Goal: Information Seeking & Learning: Learn about a topic

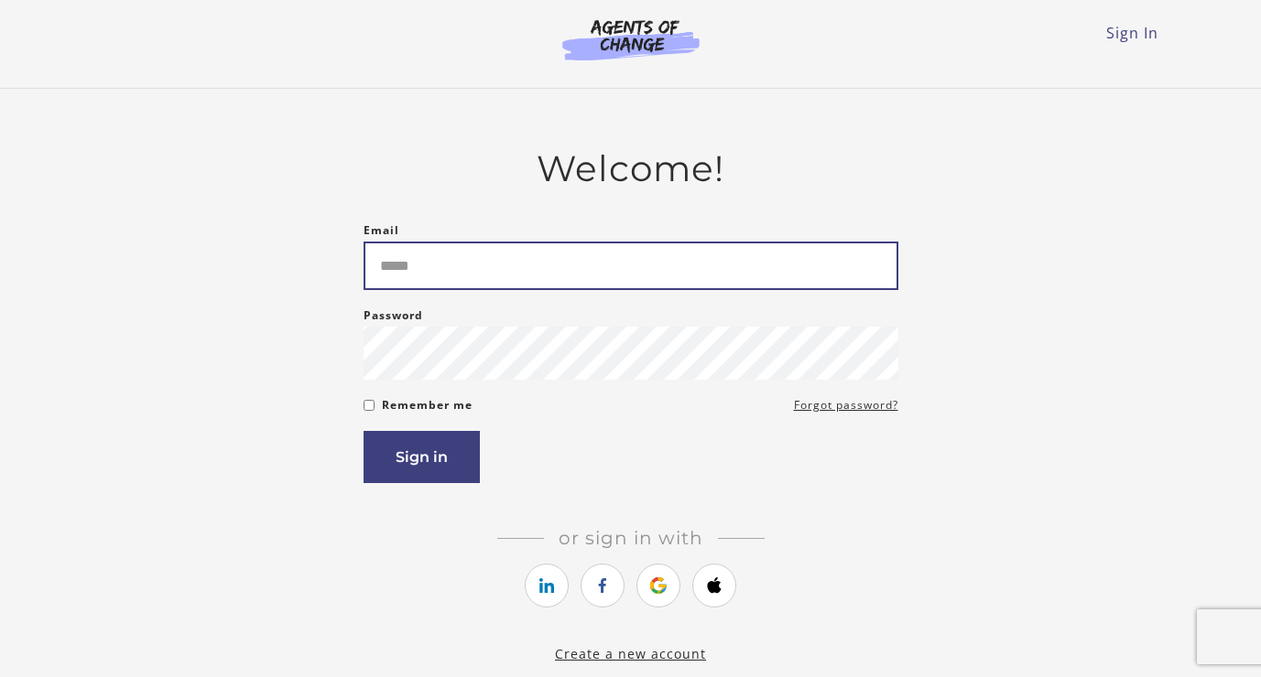
type input "**********"
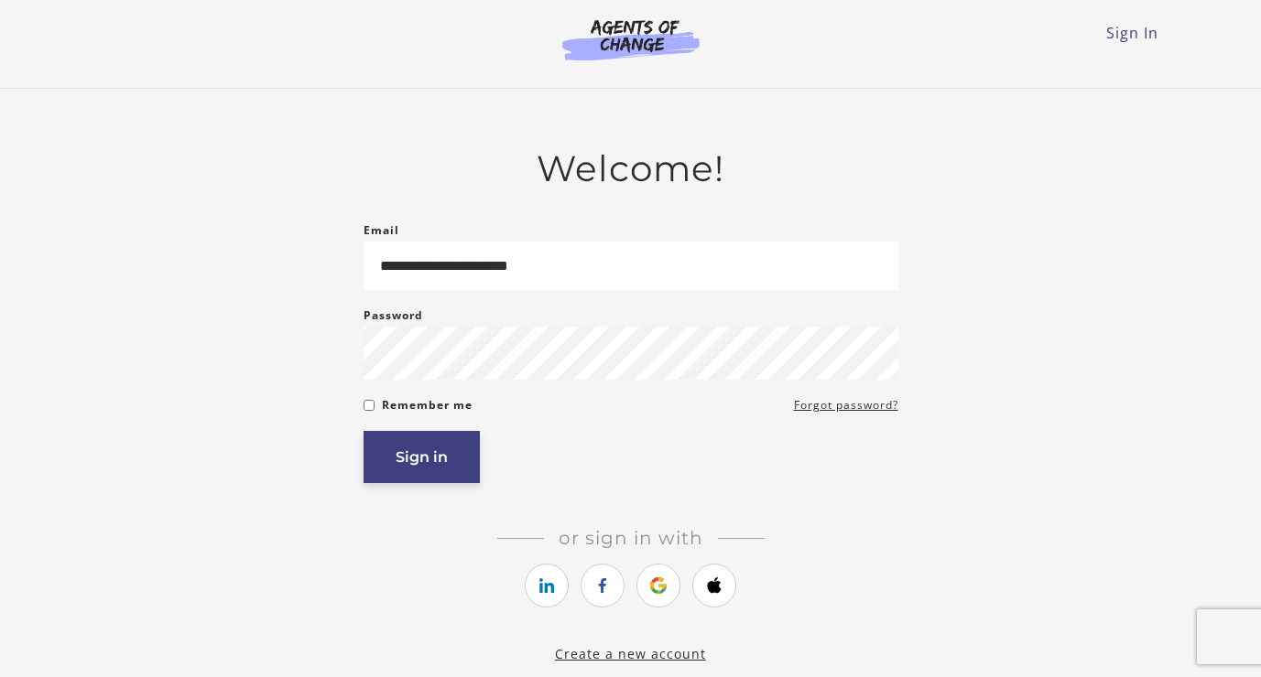
click at [428, 471] on button "Sign in" at bounding box center [421, 457] width 116 height 52
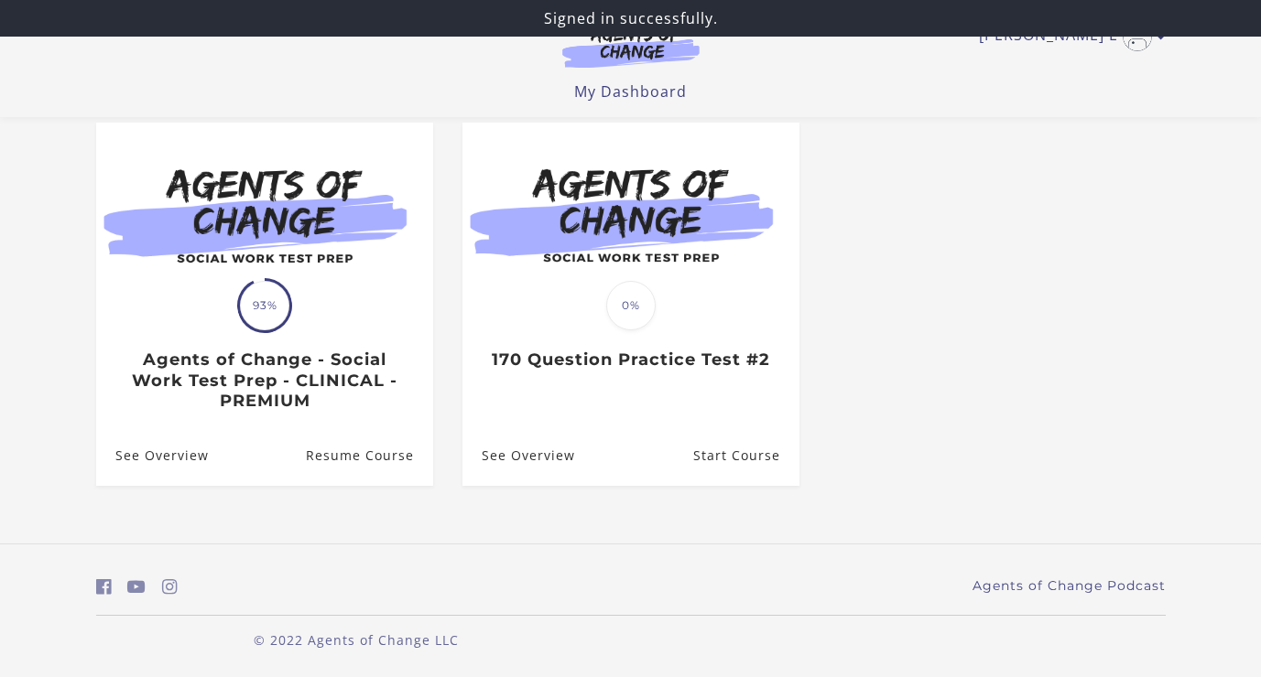
scroll to position [163, 0]
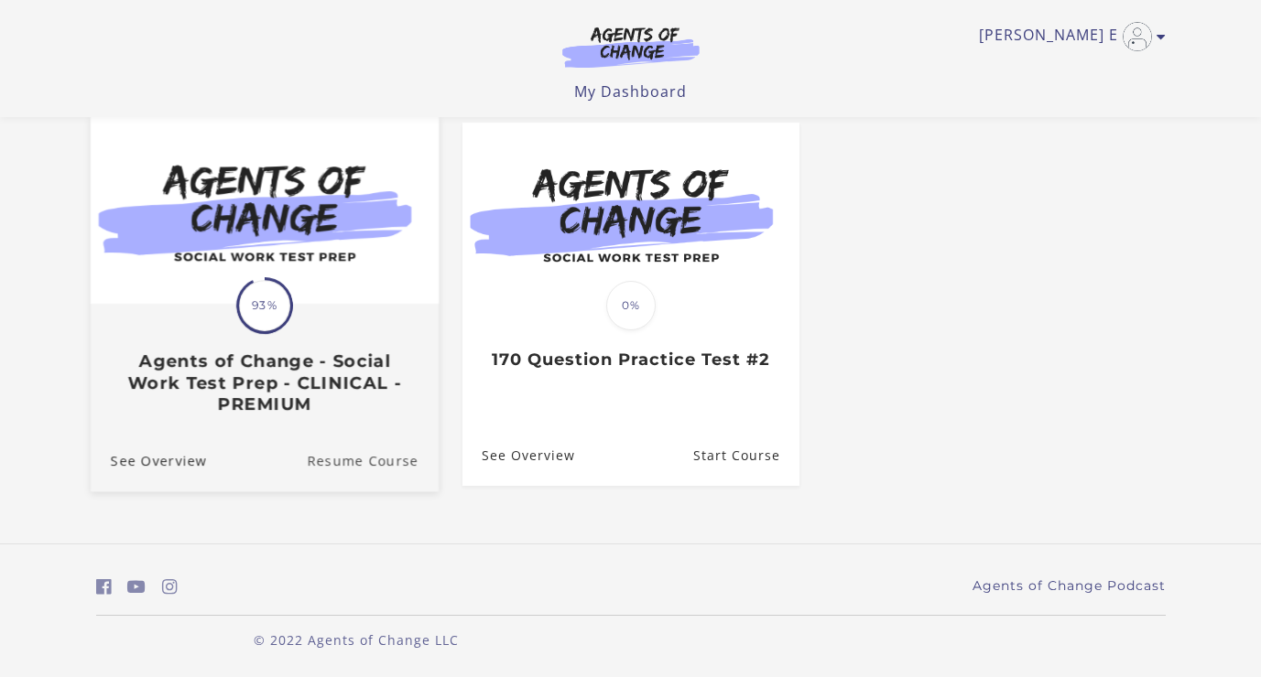
click at [361, 461] on link "Resume Course" at bounding box center [373, 459] width 132 height 61
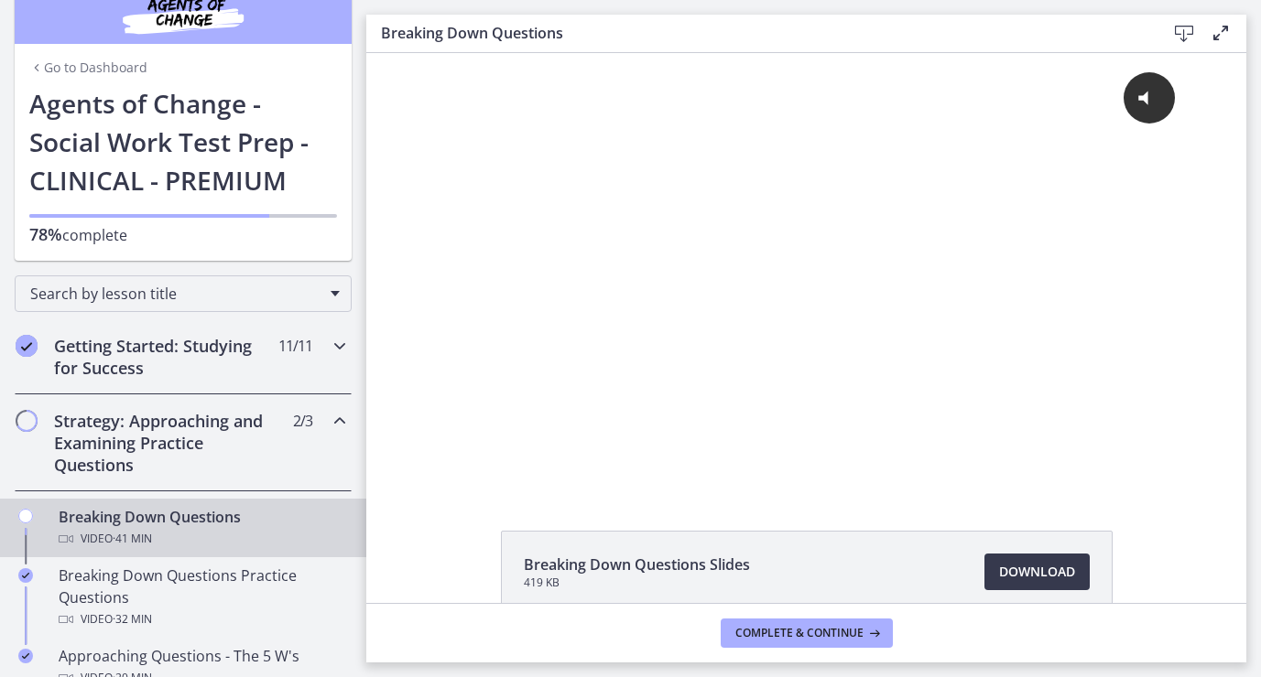
scroll to position [35, 0]
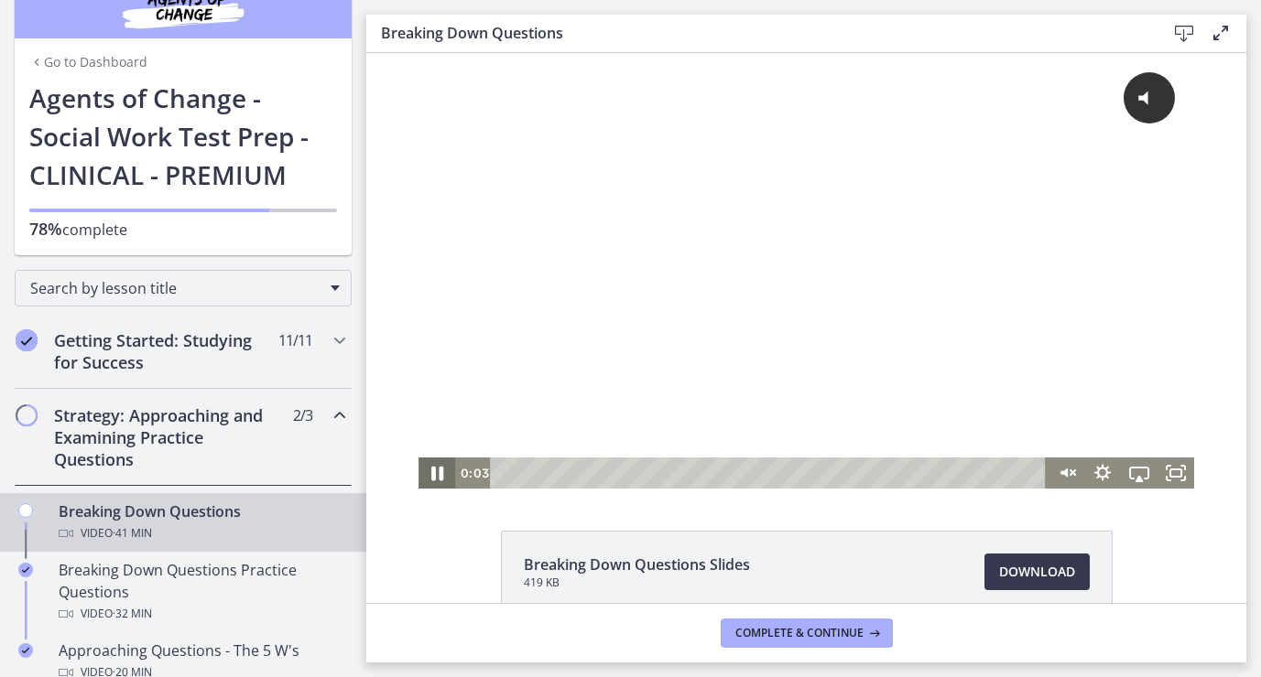
click at [444, 468] on icon "Pause" at bounding box center [437, 474] width 44 height 38
click at [439, 472] on icon "Play Video" at bounding box center [438, 473] width 9 height 13
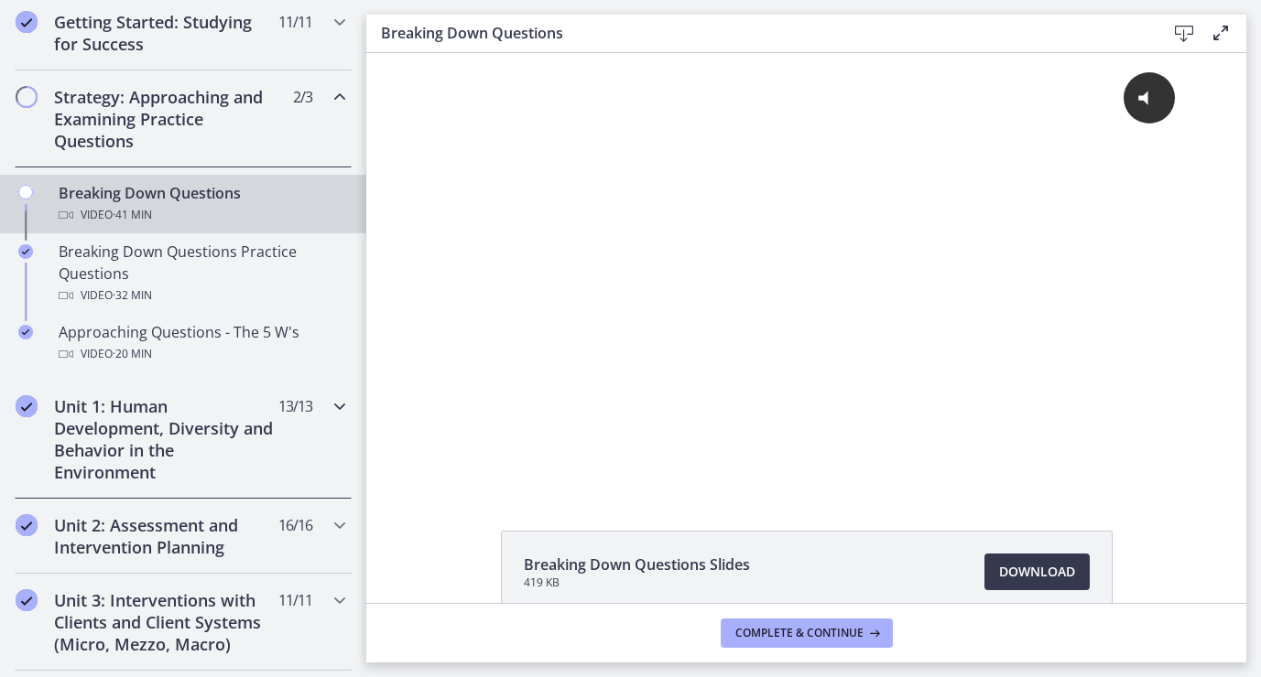
scroll to position [358, 0]
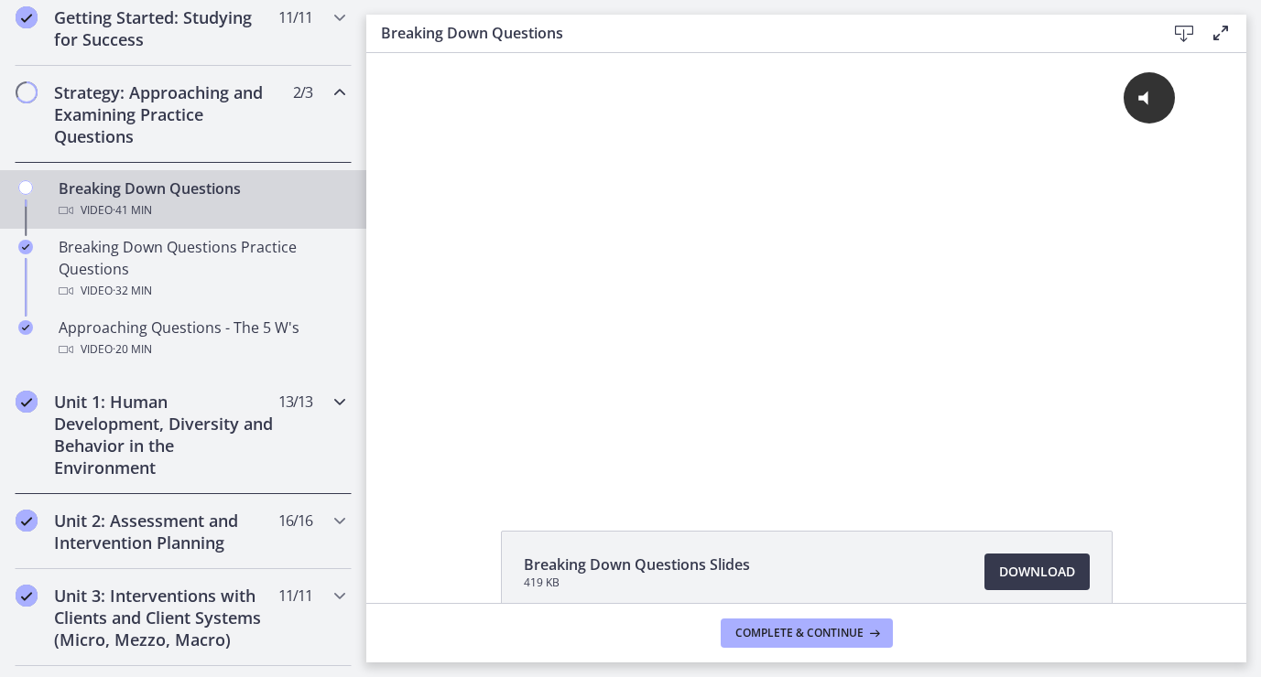
click at [26, 401] on icon "Completed" at bounding box center [27, 402] width 22 height 22
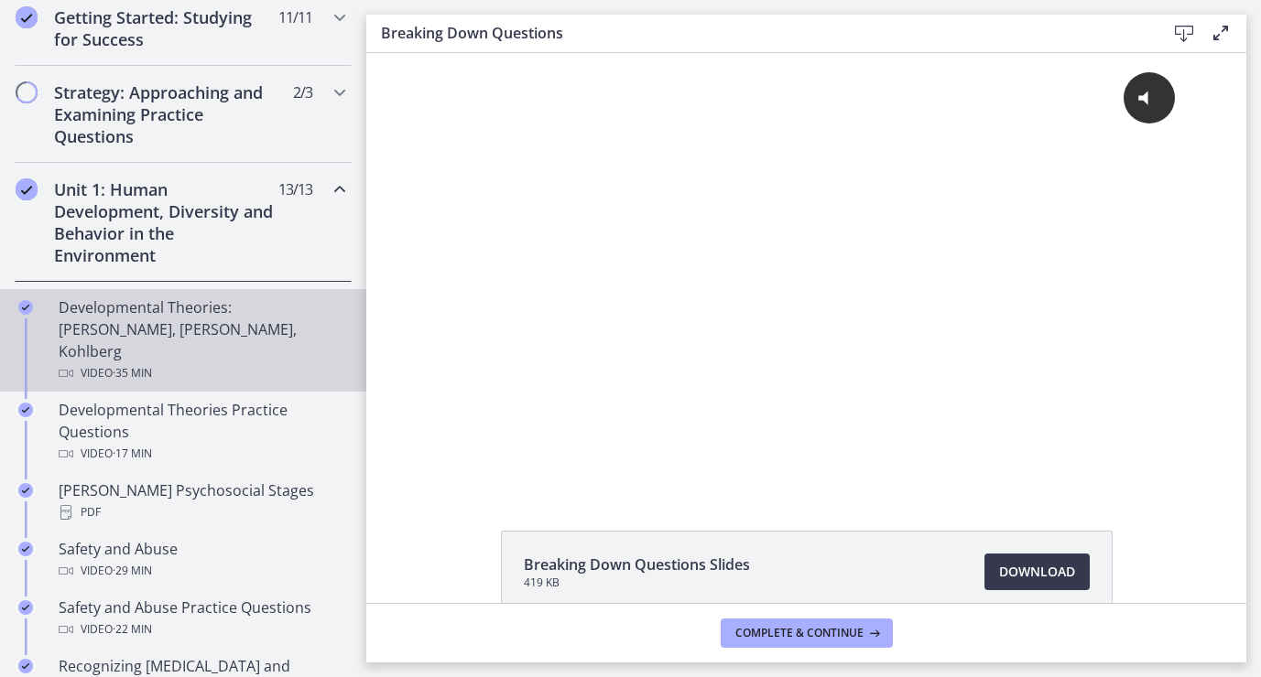
click at [27, 308] on icon "Completed" at bounding box center [25, 307] width 15 height 15
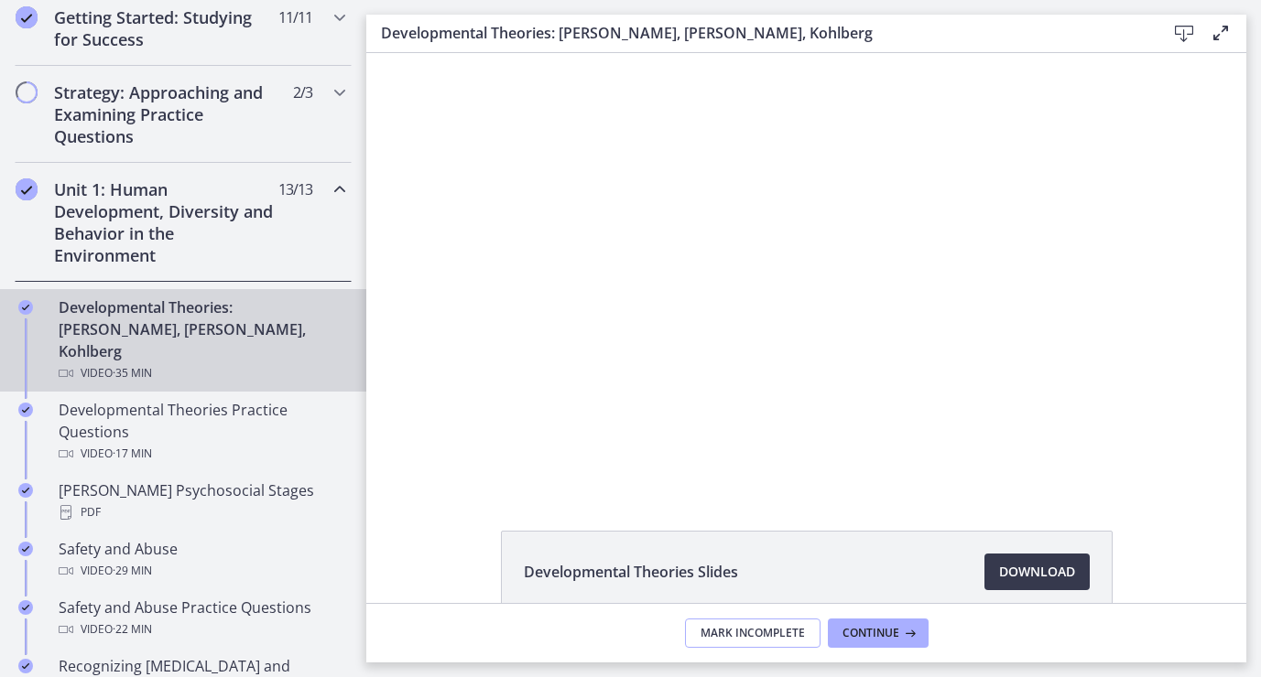
click at [748, 633] on span "Mark Incomplete" at bounding box center [752, 633] width 104 height 15
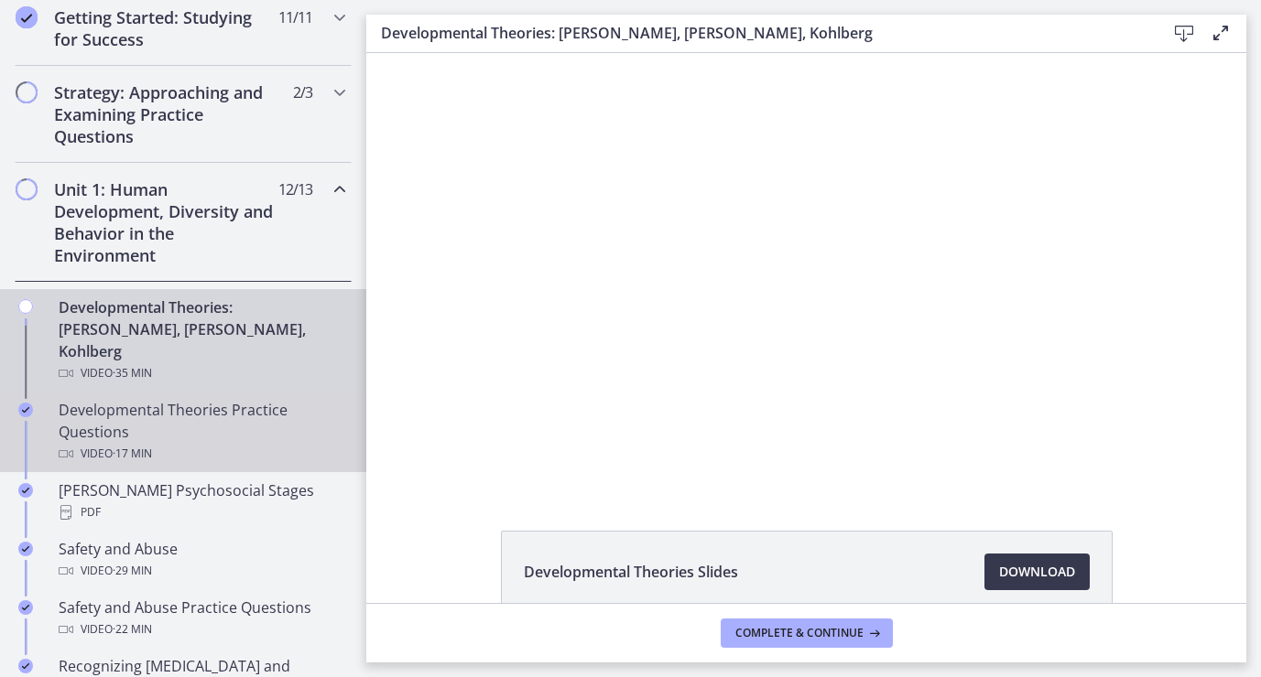
click at [91, 414] on div "Developmental Theories Practice Questions Video · 17 min" at bounding box center [202, 432] width 286 height 66
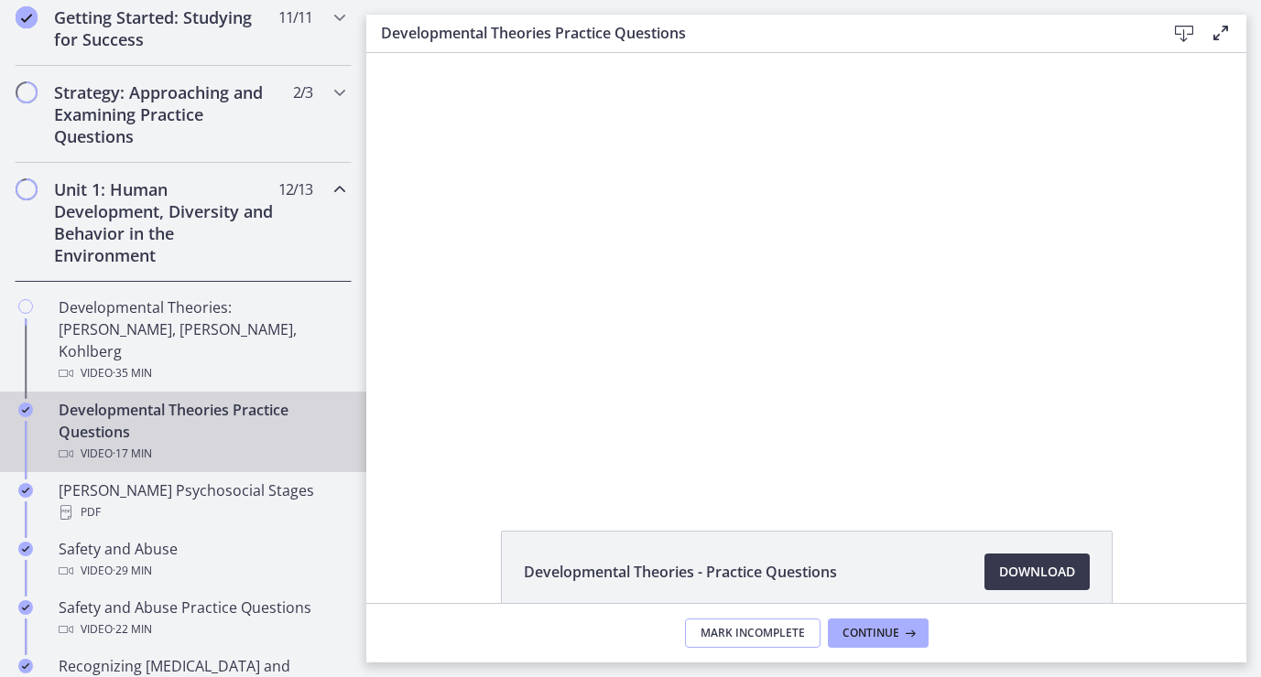
click at [723, 629] on span "Mark Incomplete" at bounding box center [752, 633] width 104 height 15
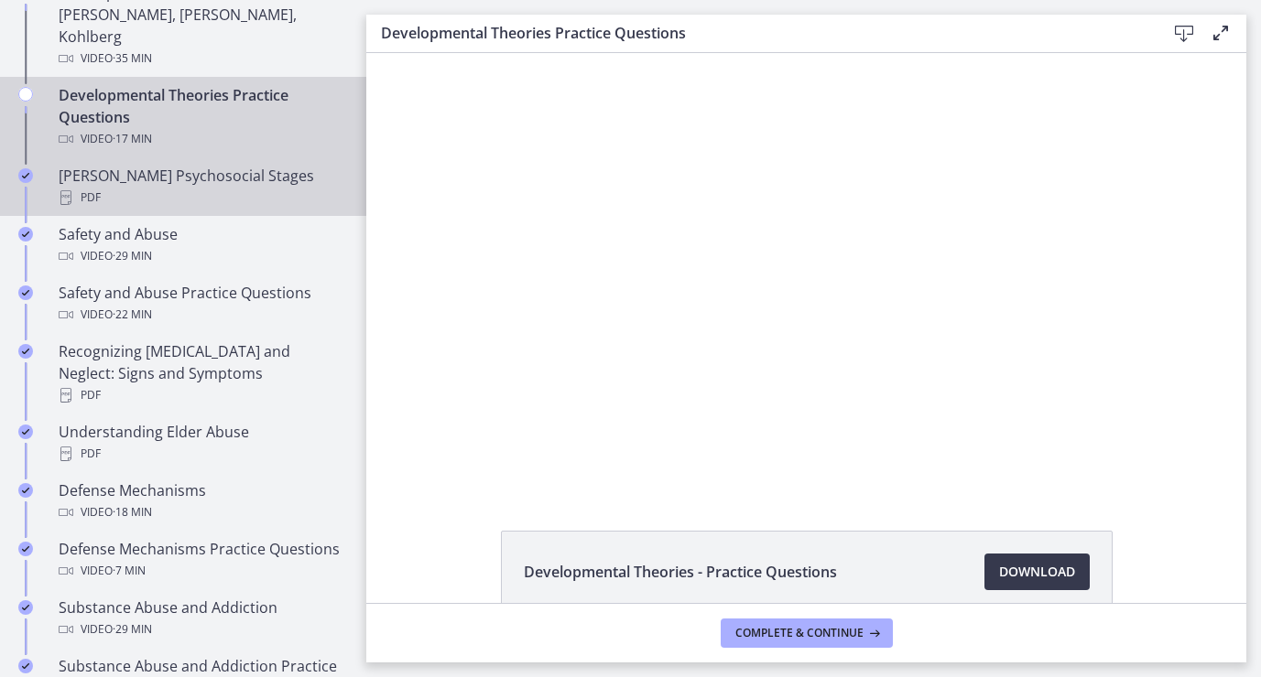
scroll to position [689, 0]
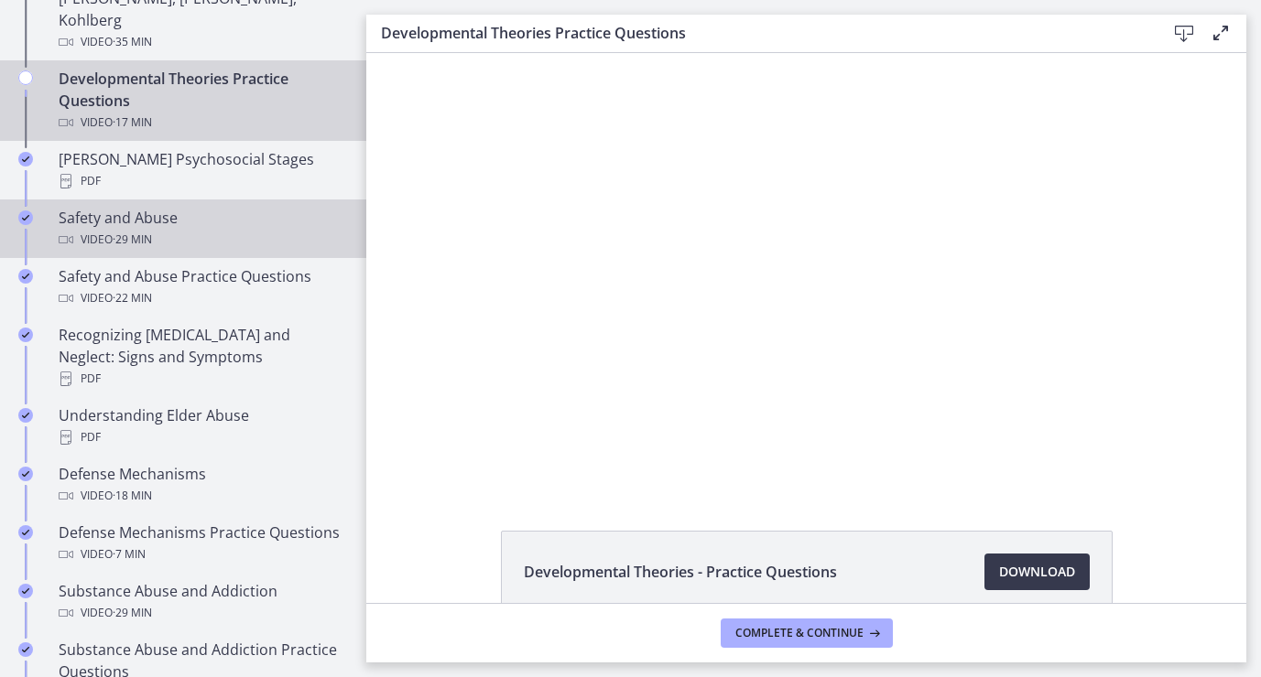
click at [30, 211] on icon "Completed" at bounding box center [25, 218] width 15 height 15
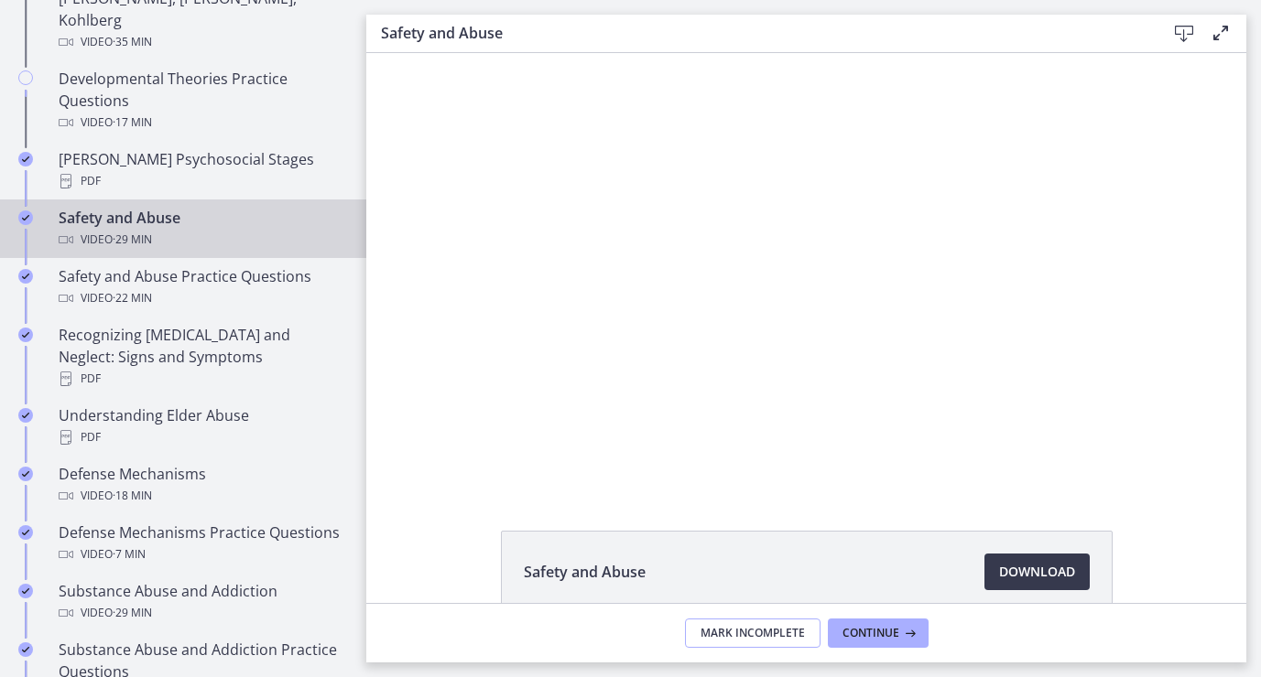
click at [712, 642] on button "Mark Incomplete" at bounding box center [752, 633] width 135 height 29
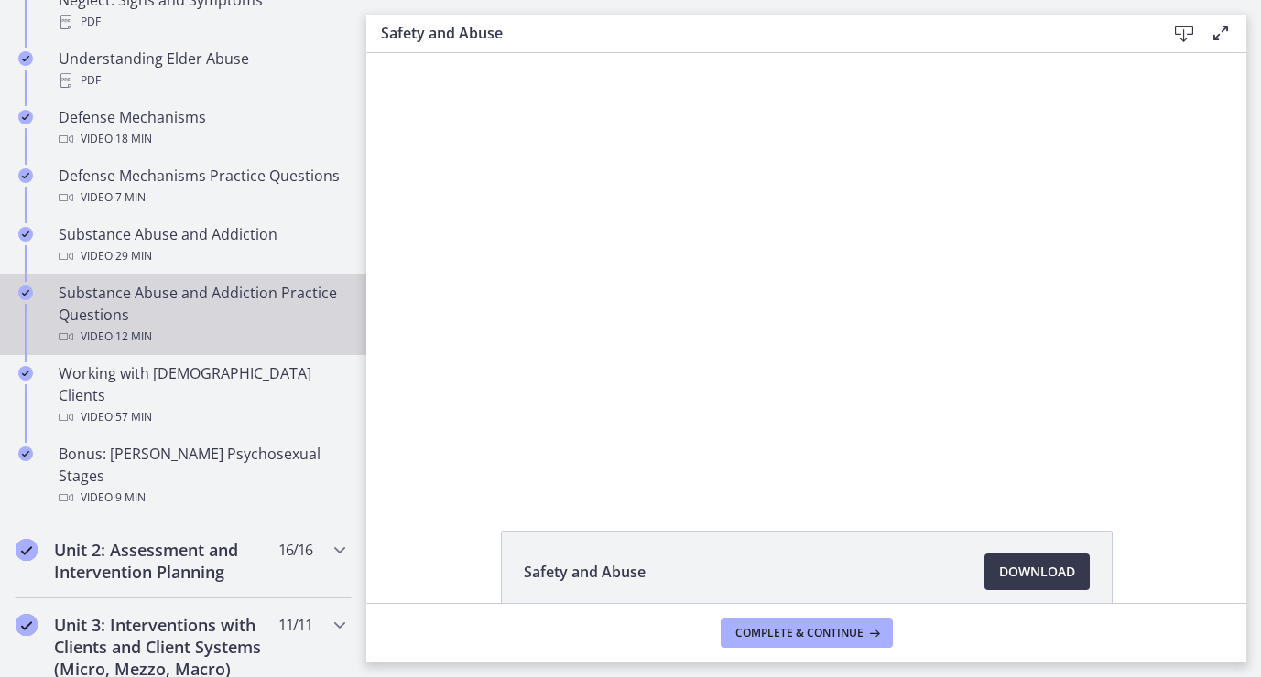
scroll to position [1076, 0]
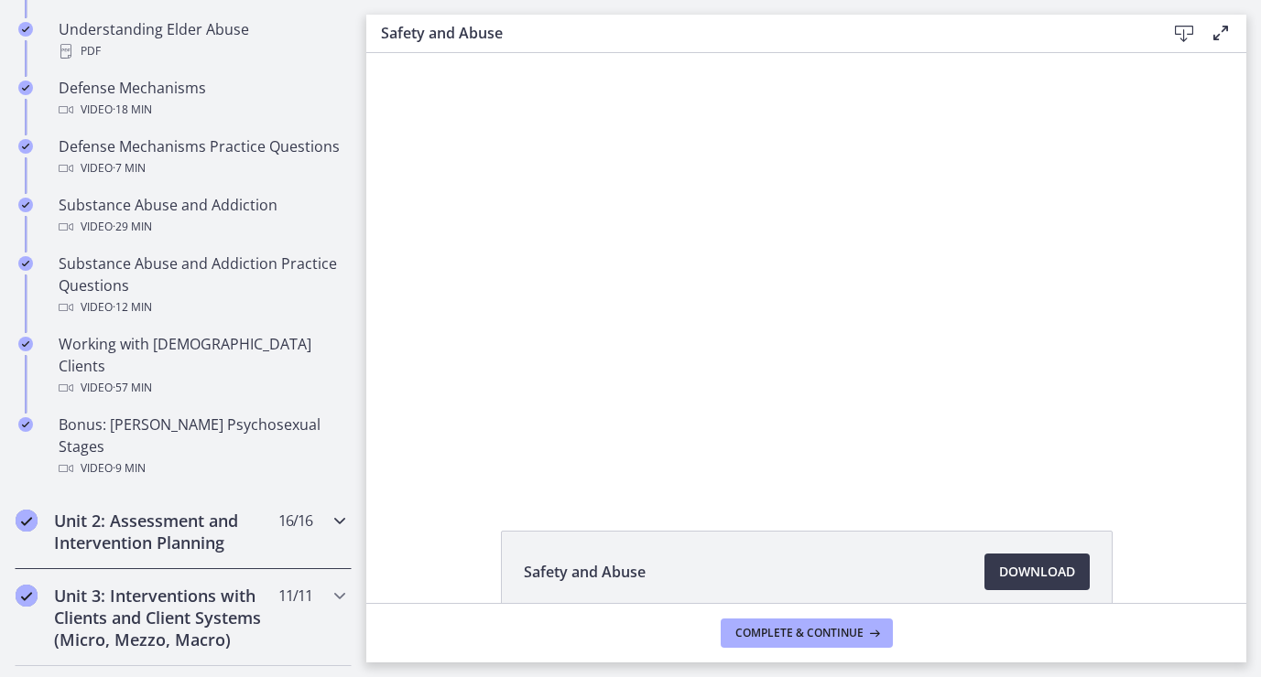
click at [171, 510] on h2 "Unit 2: Assessment and Intervention Planning" at bounding box center [165, 532] width 223 height 44
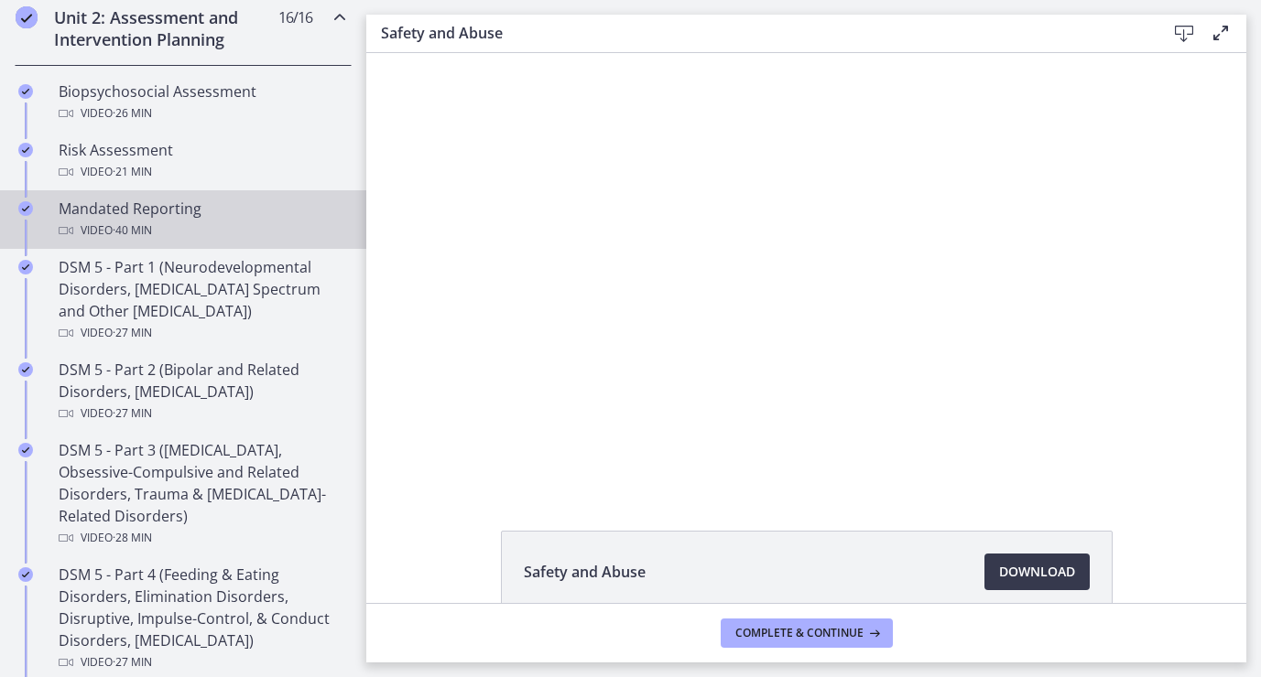
scroll to position [631, 0]
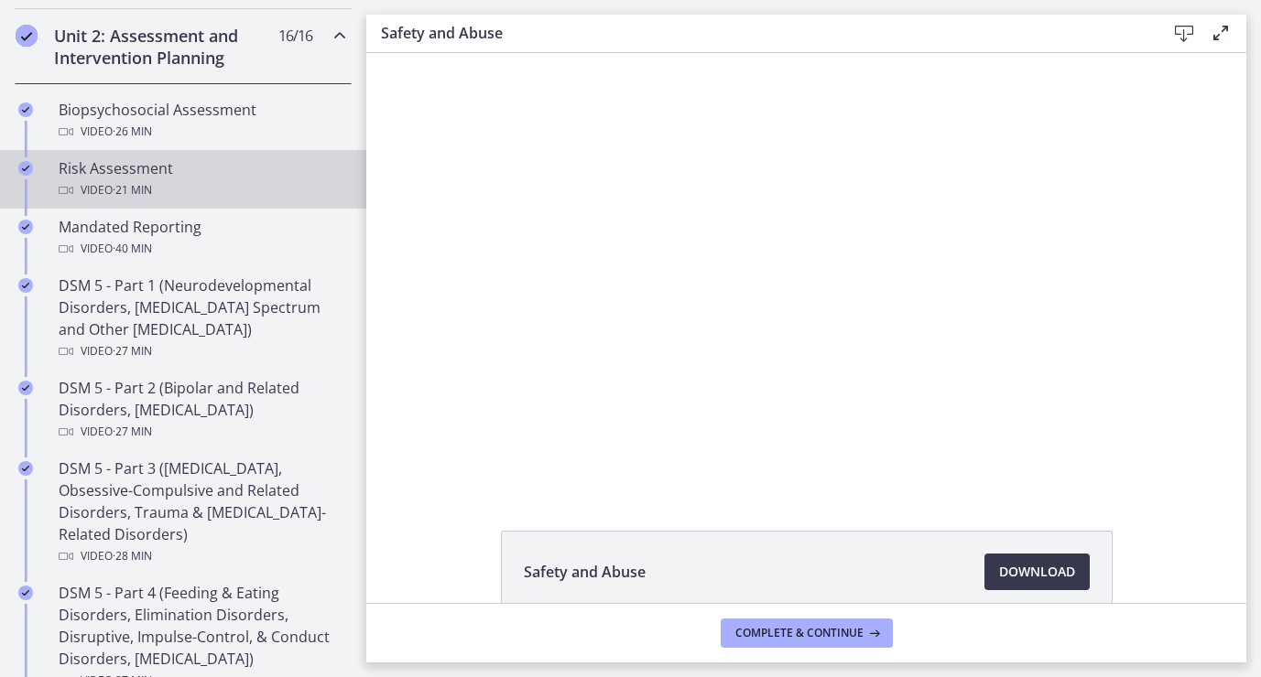
click at [19, 172] on icon "Completed" at bounding box center [25, 168] width 15 height 15
click at [734, 629] on span "Mark Incomplete" at bounding box center [752, 633] width 104 height 15
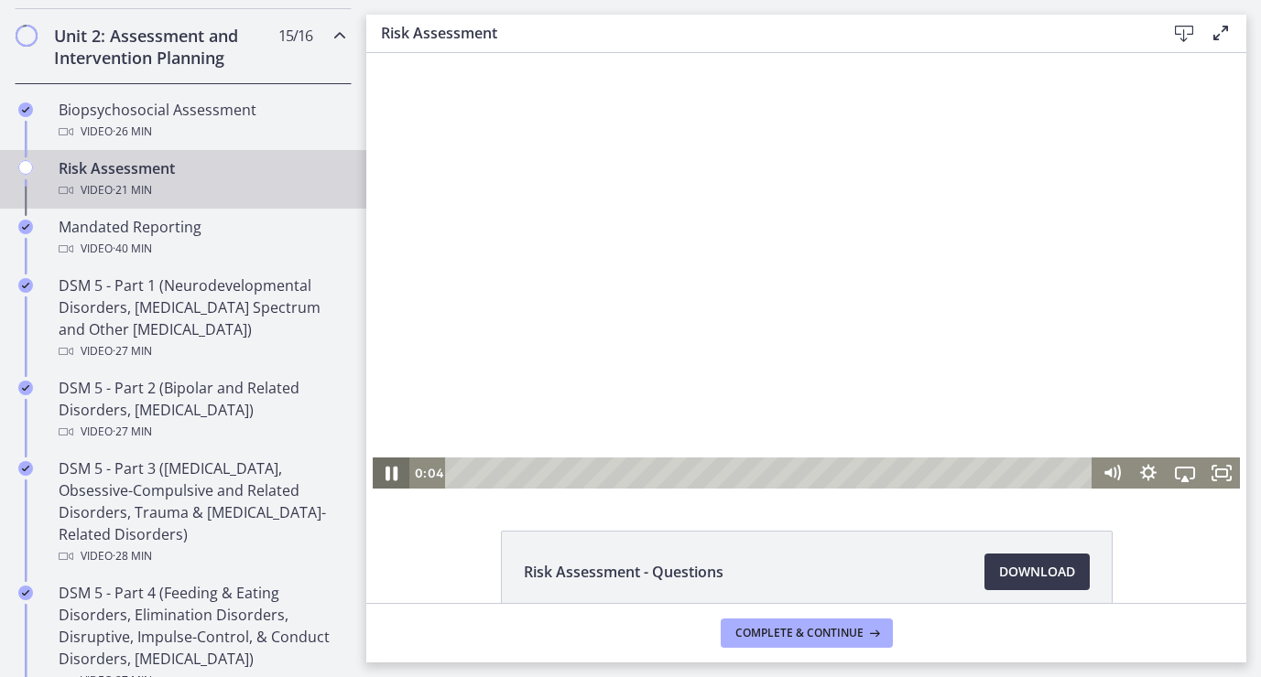
click at [395, 471] on icon "Pause" at bounding box center [391, 474] width 12 height 15
click at [395, 471] on icon "Play Video" at bounding box center [392, 473] width 9 height 13
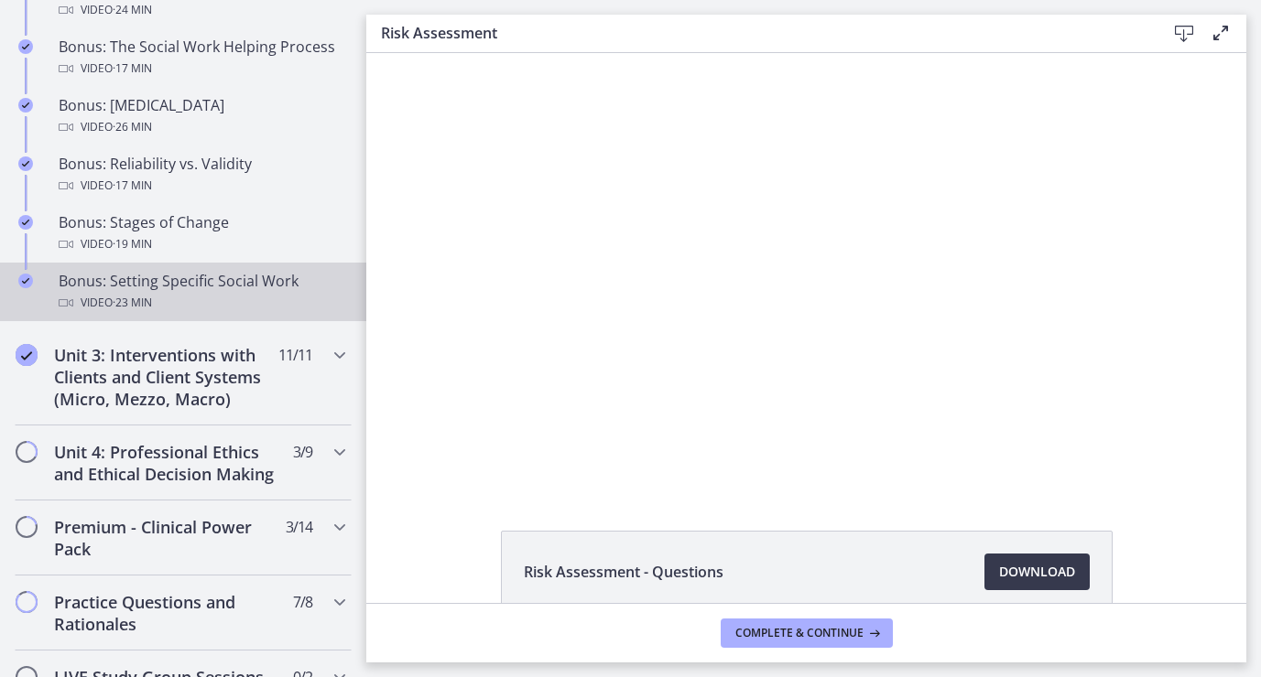
scroll to position [1567, 0]
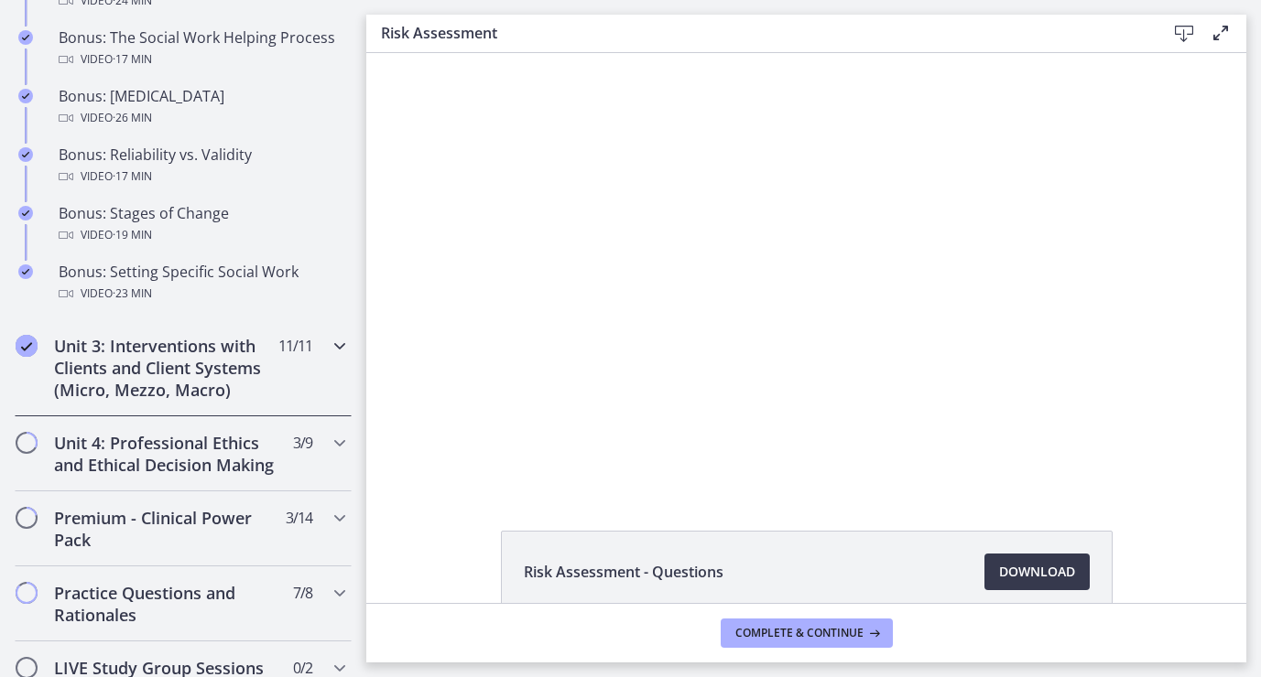
click at [103, 393] on h2 "Unit 3: Interventions with Clients and Client Systems (Micro, Mezzo, Macro)" at bounding box center [165, 368] width 223 height 66
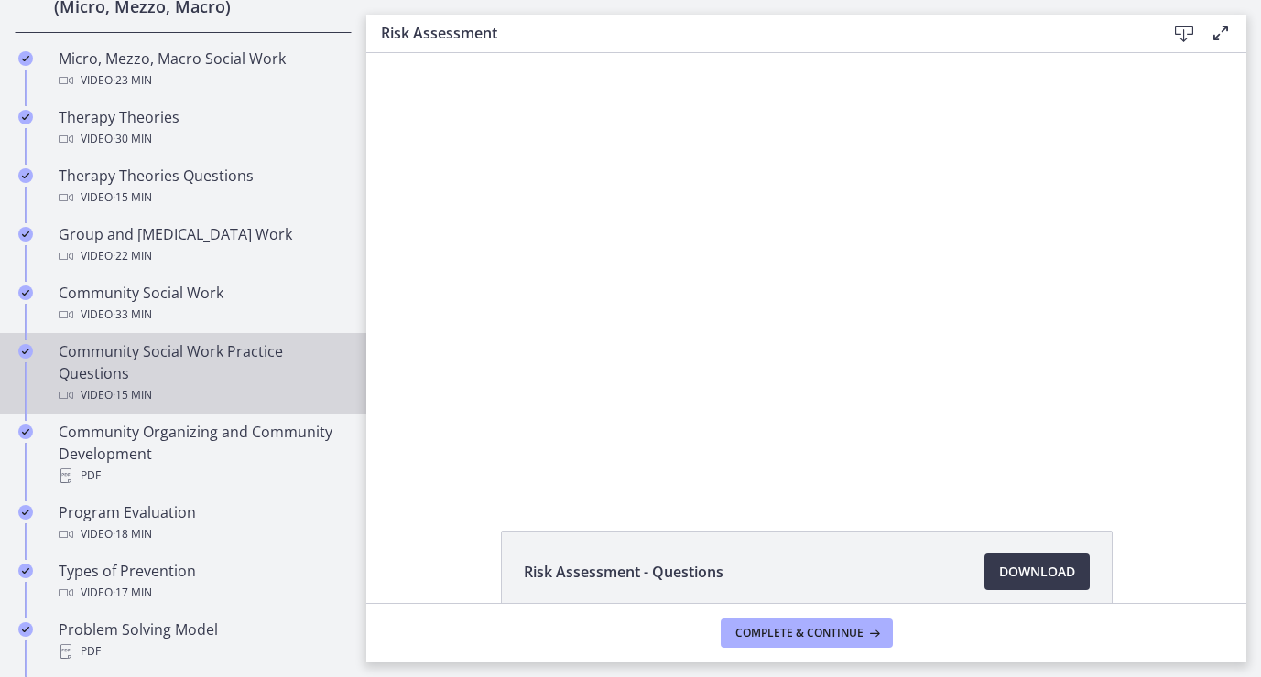
scroll to position [769, 0]
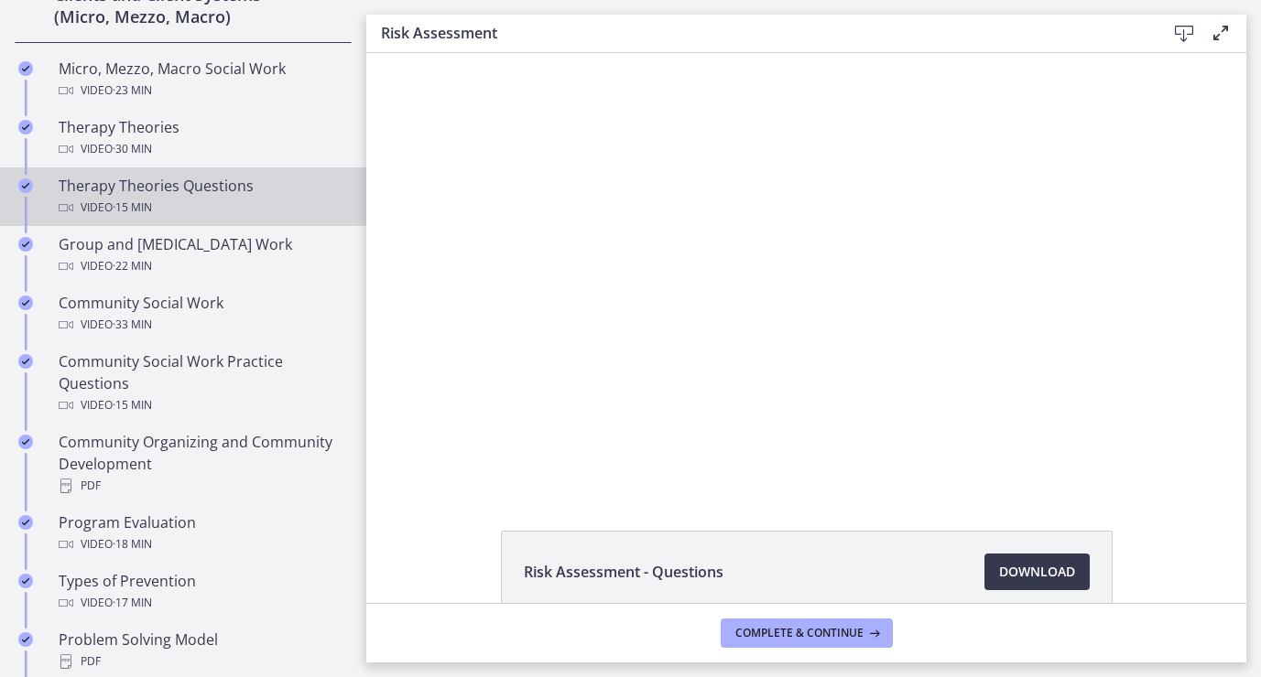
click at [83, 193] on div "Therapy Theories Questions Video · 15 min" at bounding box center [202, 197] width 286 height 44
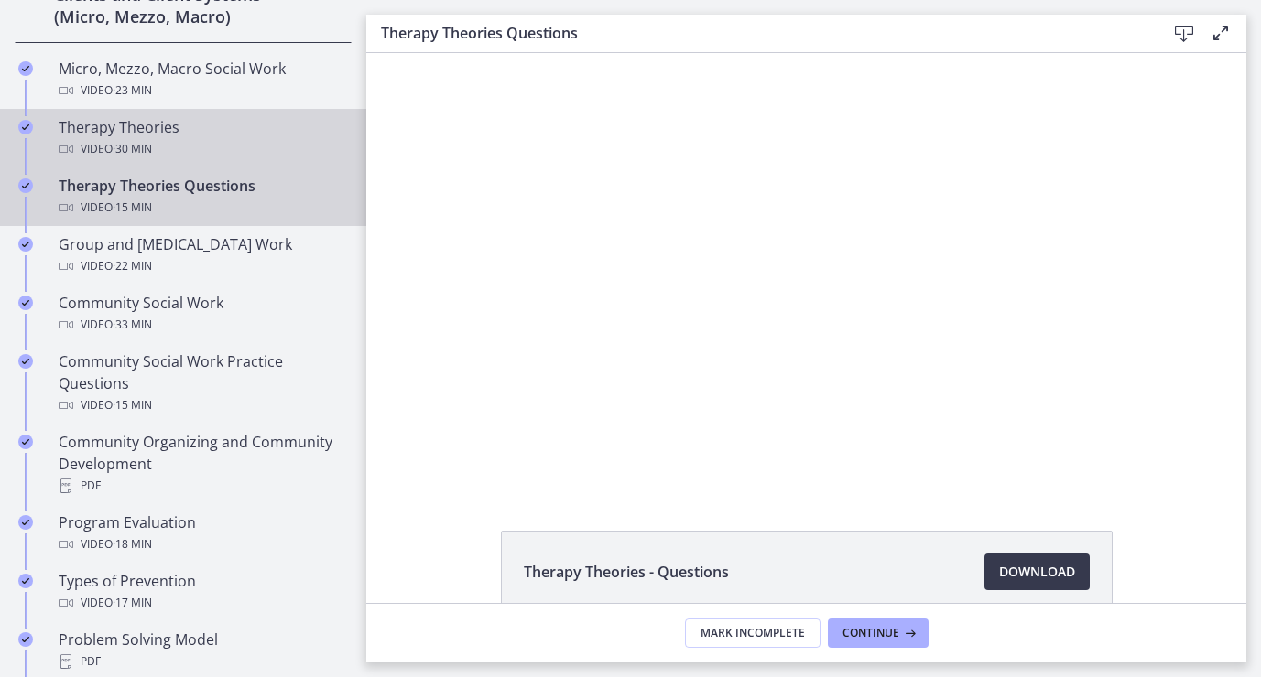
click at [77, 138] on div "Video · 30 min" at bounding box center [202, 149] width 286 height 22
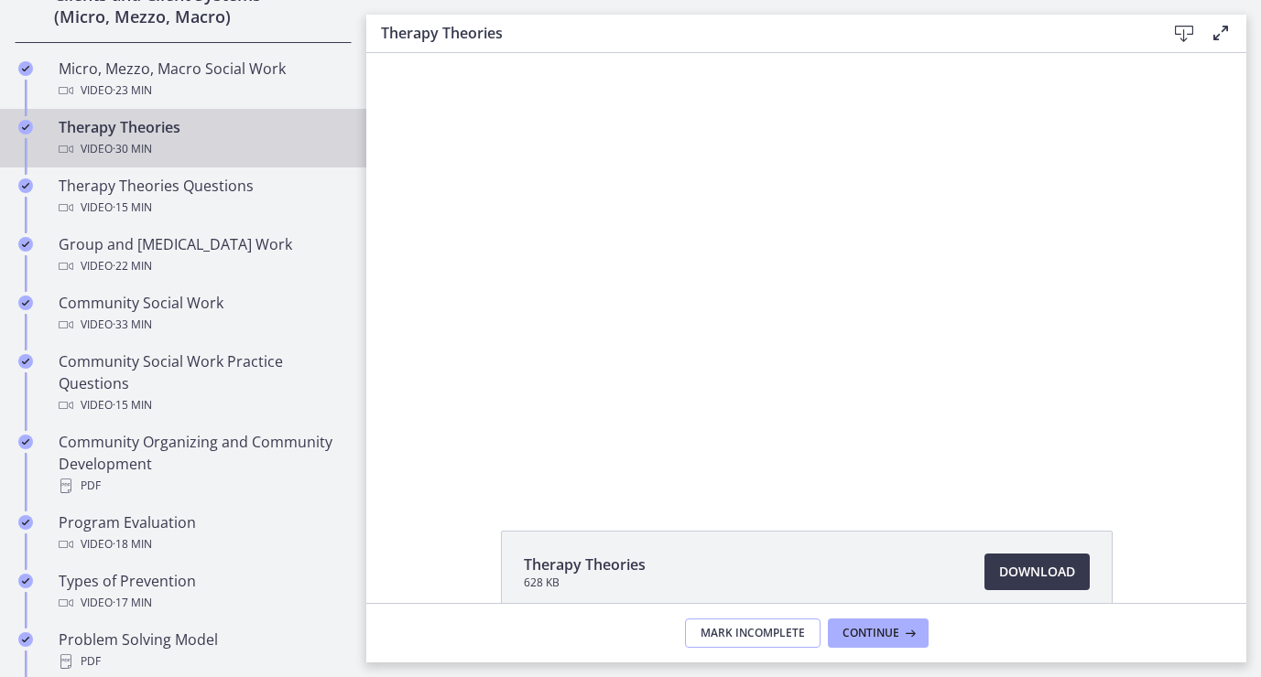
click at [727, 626] on span "Mark Incomplete" at bounding box center [752, 633] width 104 height 15
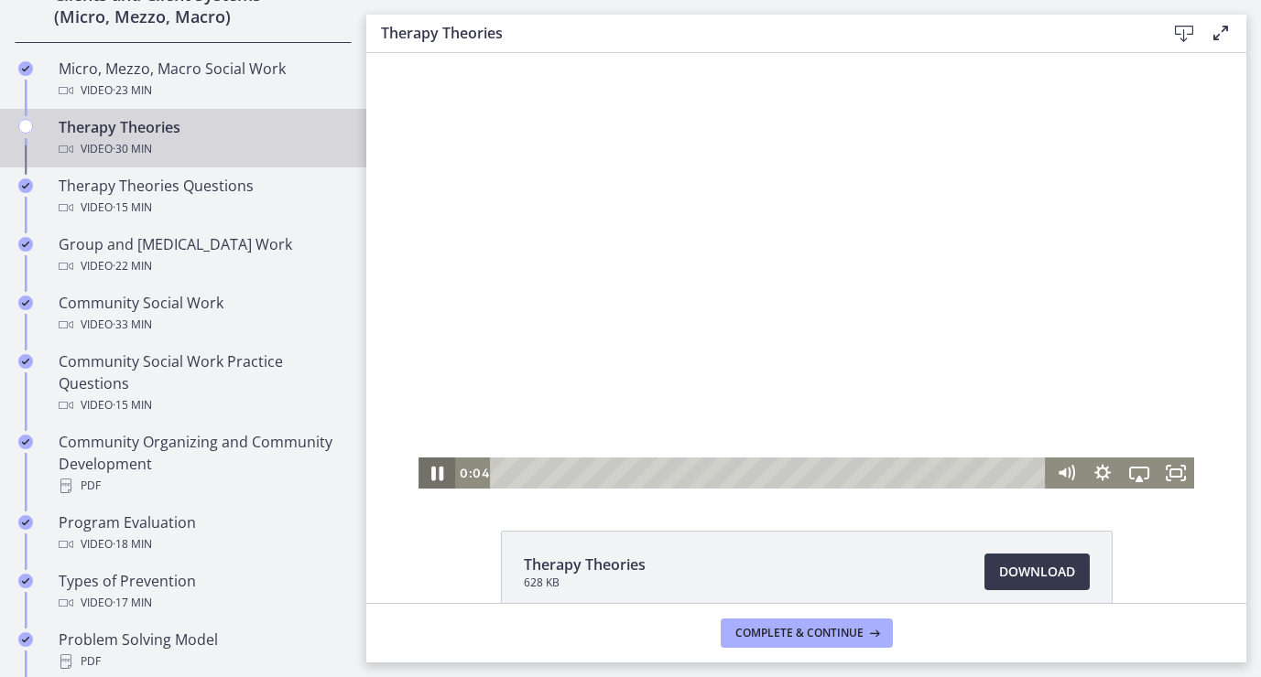
click at [432, 482] on icon "Pause" at bounding box center [437, 474] width 44 height 38
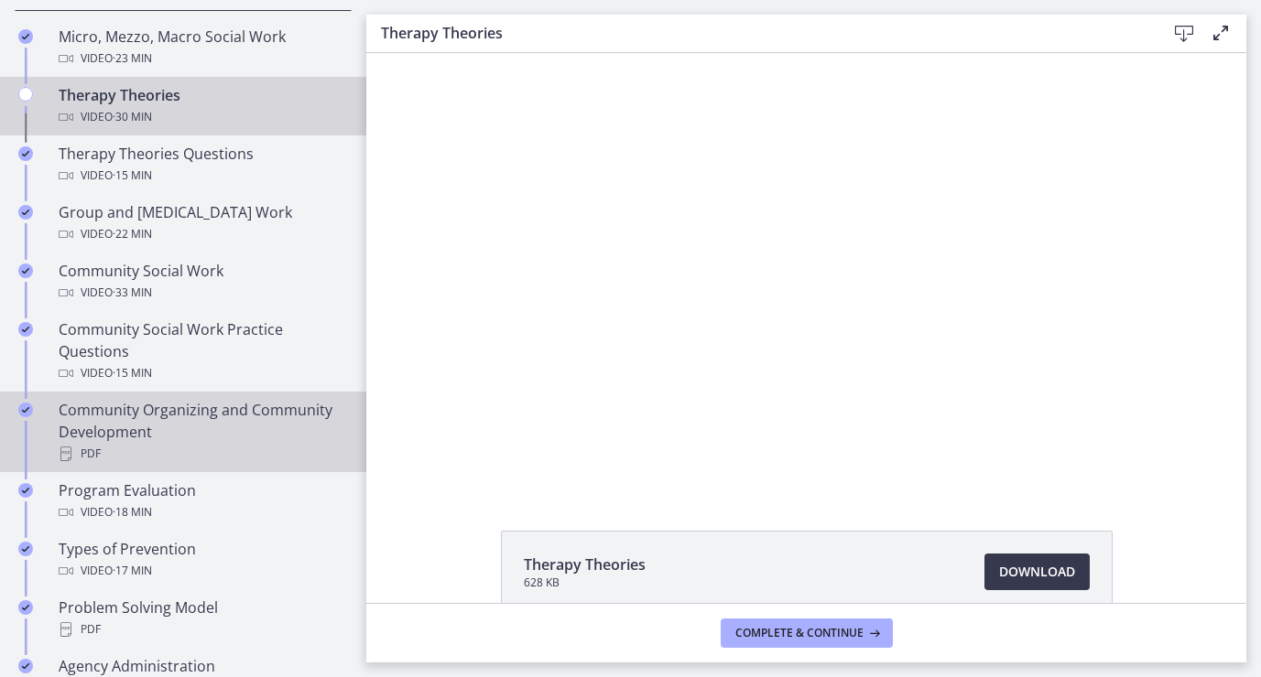
scroll to position [807, 0]
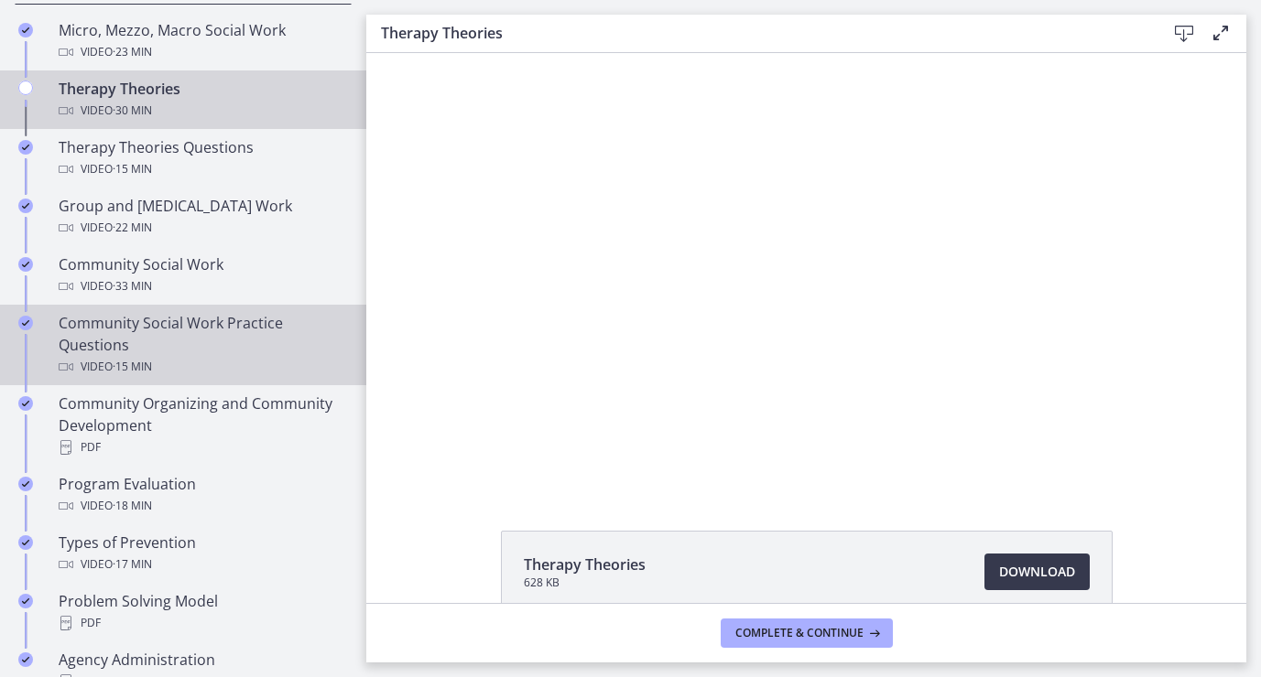
click at [33, 334] on div "Chapters" at bounding box center [26, 352] width 22 height 81
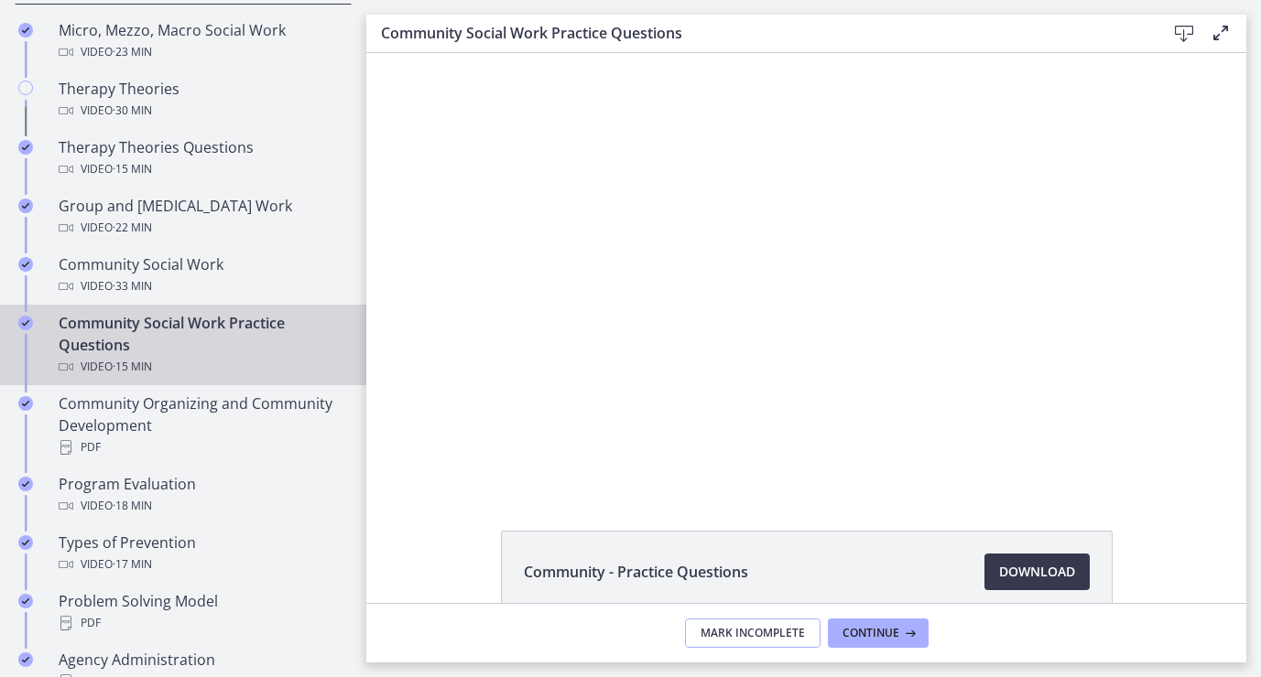
click at [706, 630] on span "Mark Incomplete" at bounding box center [752, 633] width 104 height 15
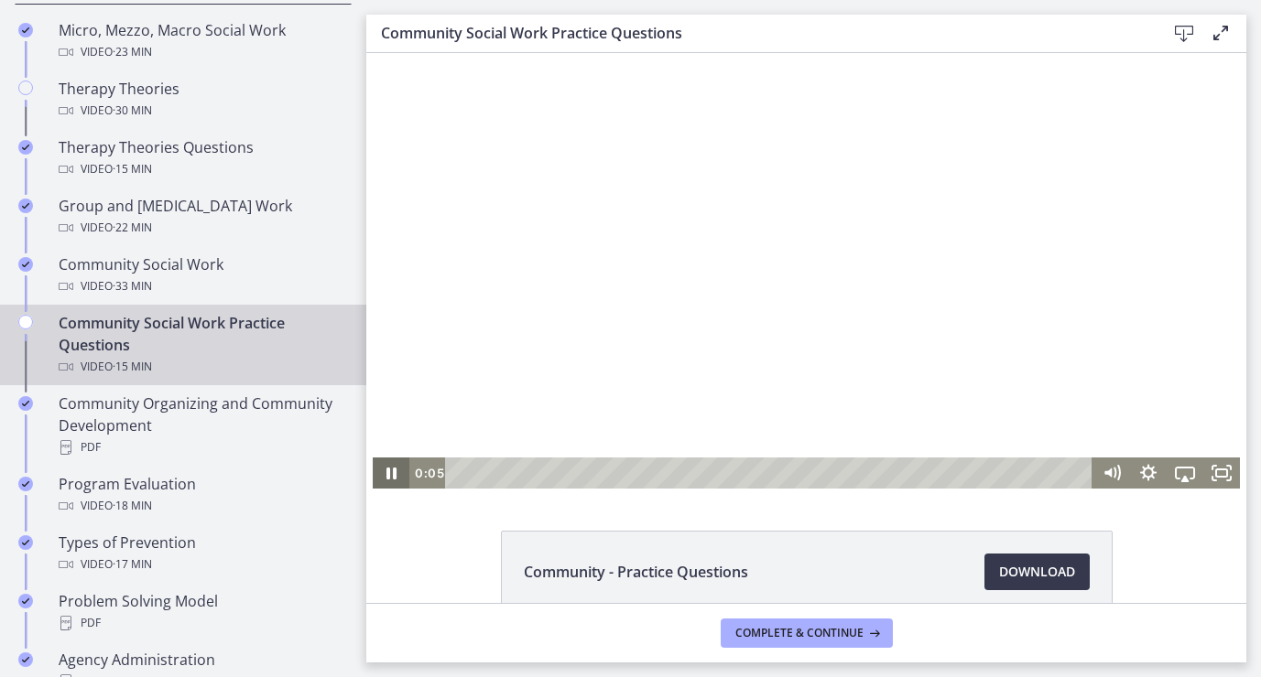
click at [388, 472] on icon "Pause" at bounding box center [391, 474] width 10 height 12
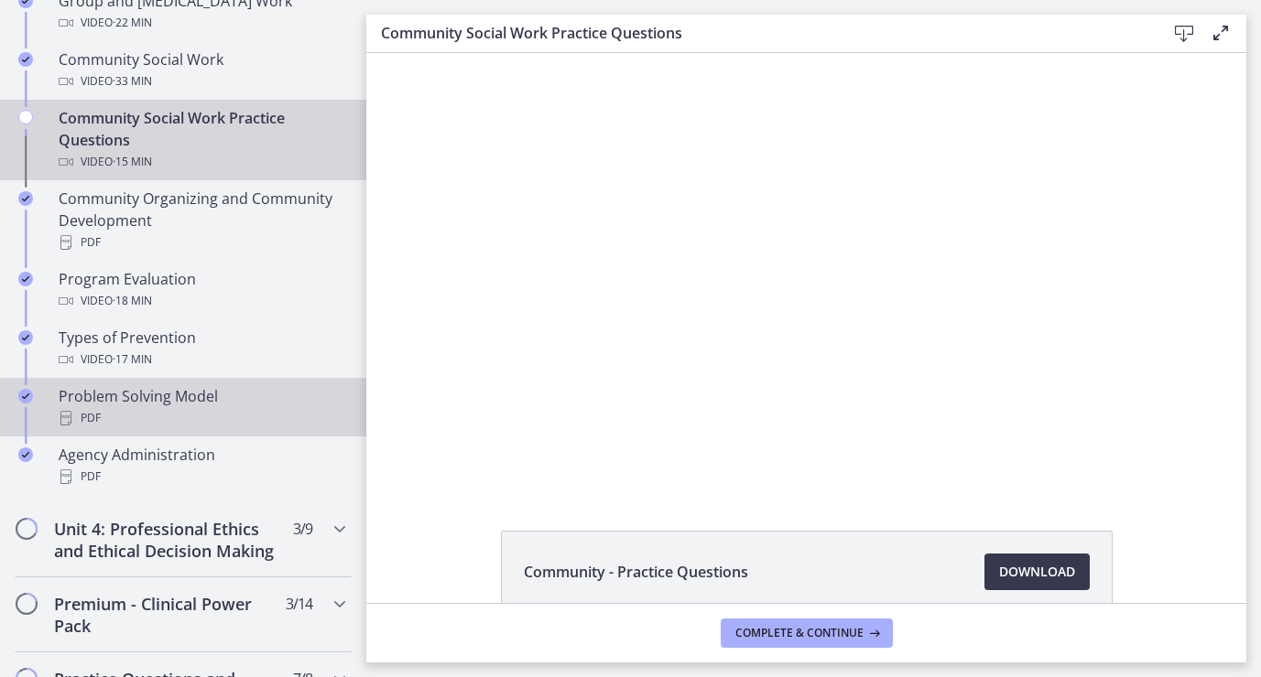
scroll to position [1013, 0]
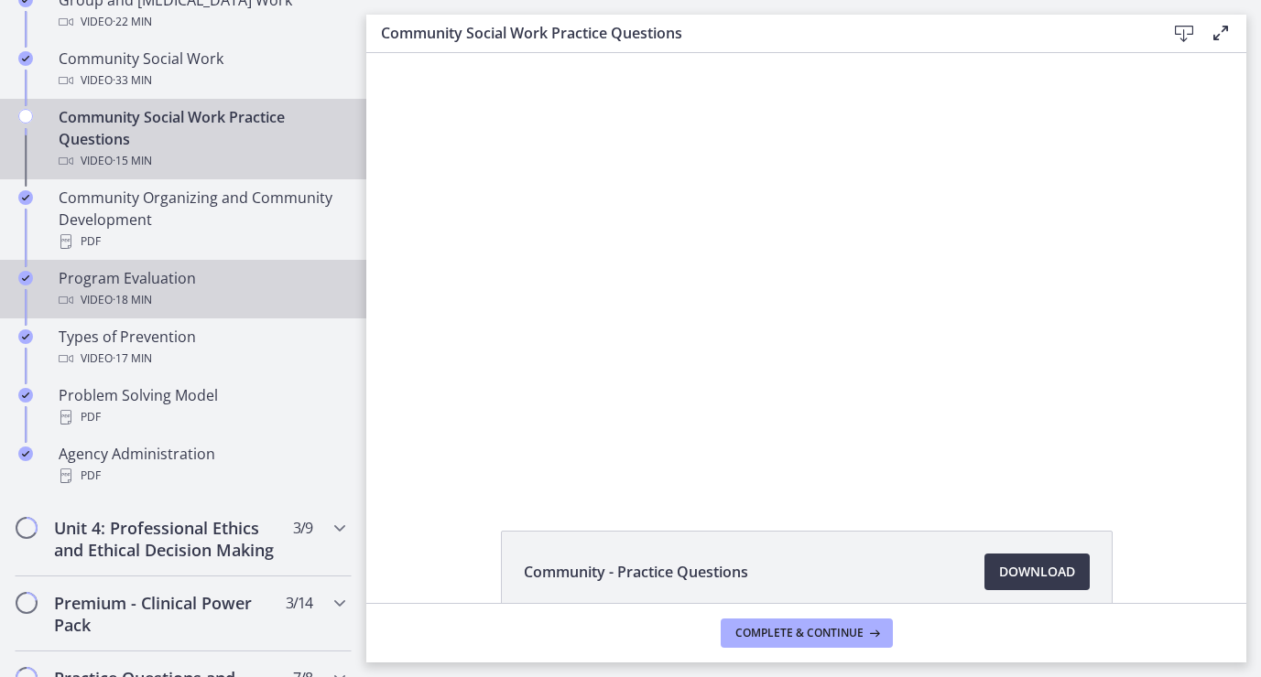
click at [90, 293] on div "Video · 18 min" at bounding box center [202, 300] width 286 height 22
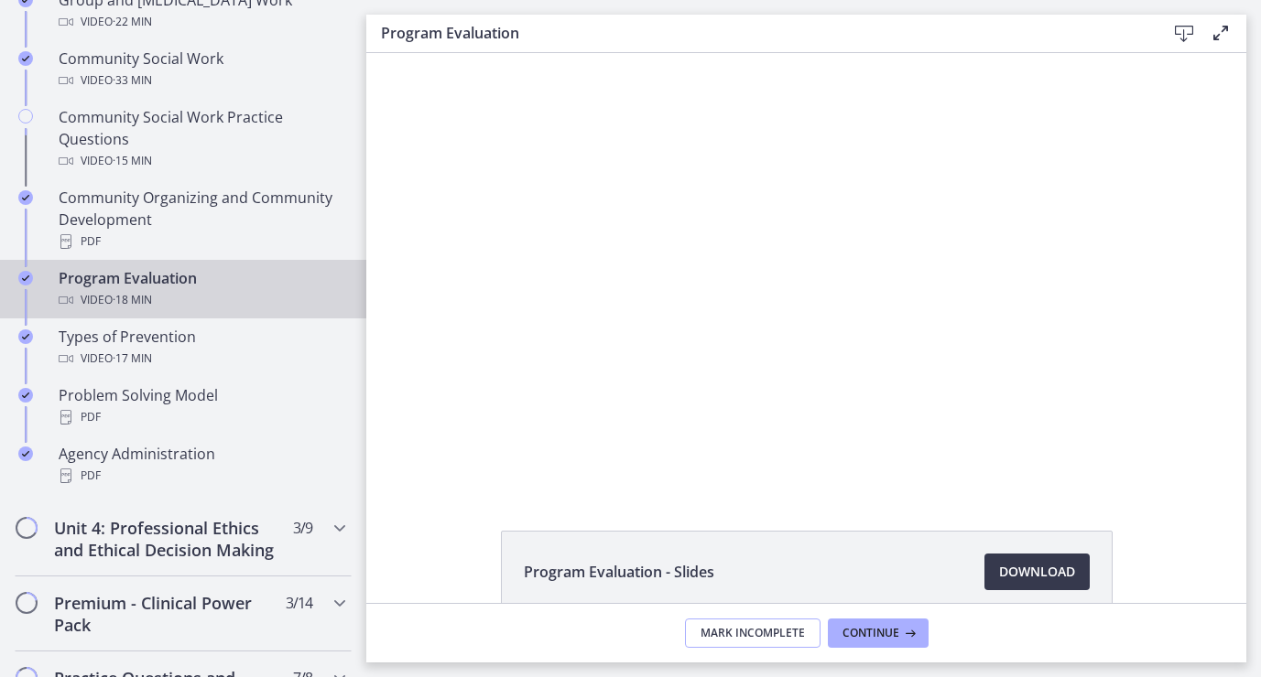
click at [738, 633] on span "Mark Incomplete" at bounding box center [752, 633] width 104 height 15
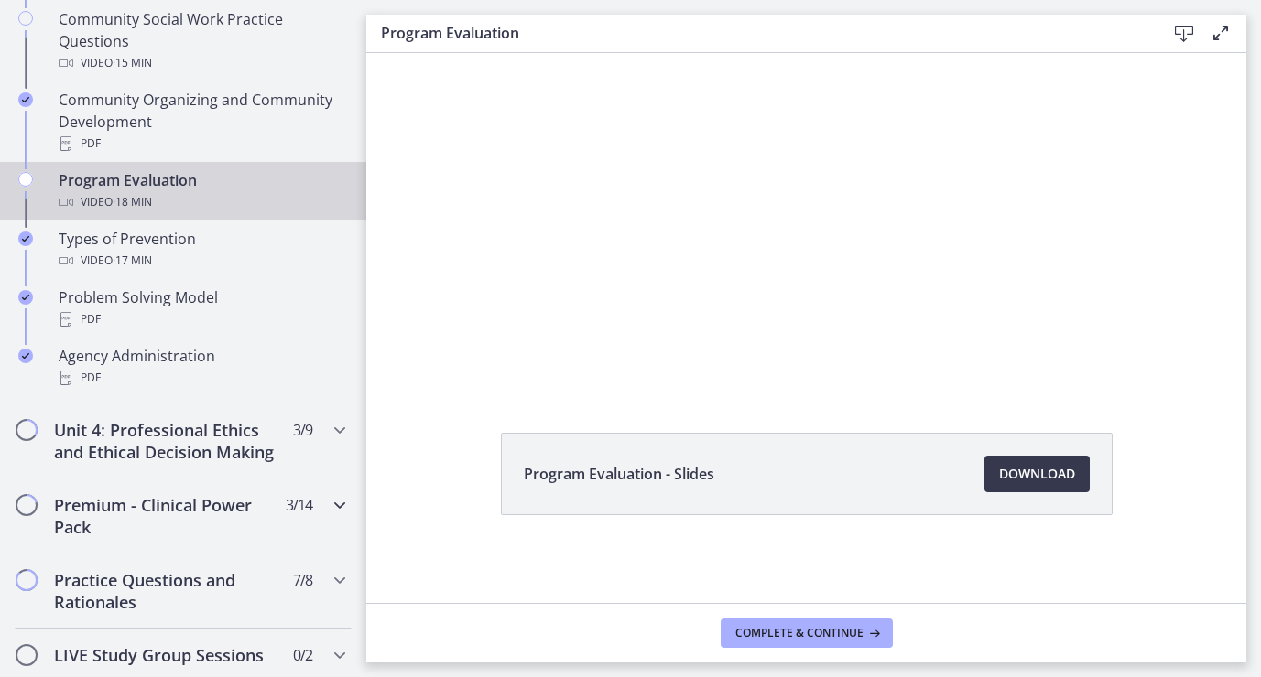
scroll to position [1132, 0]
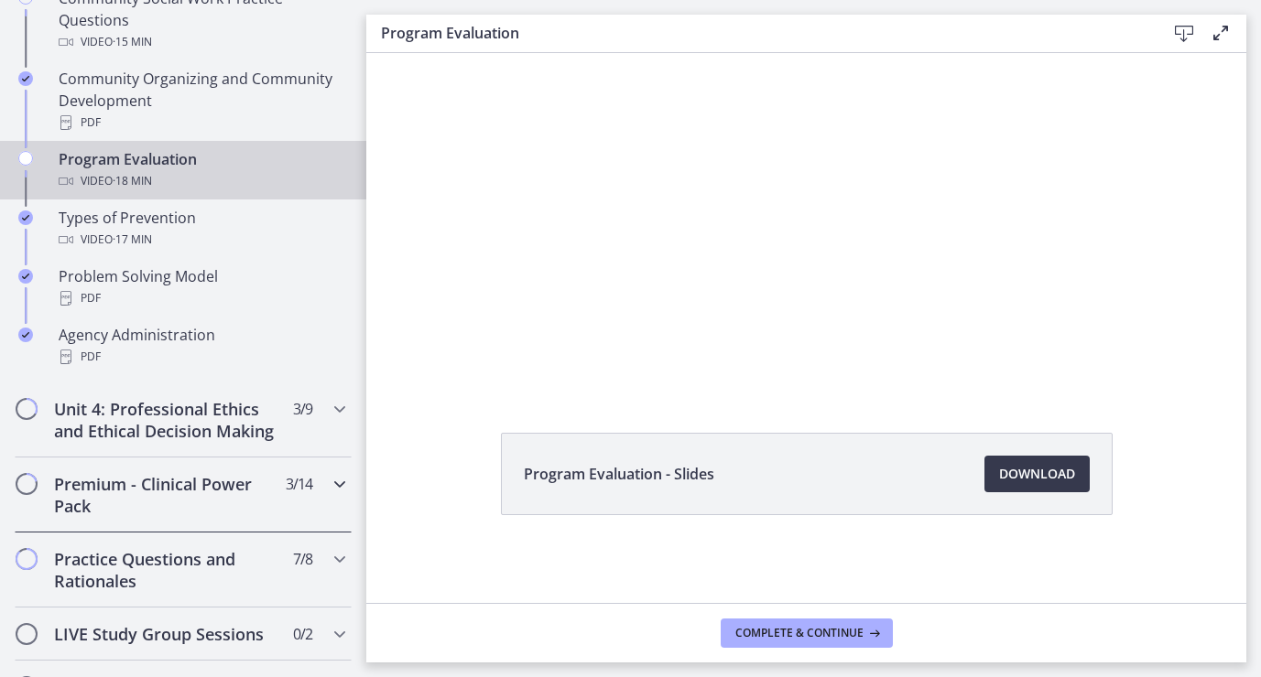
click at [138, 497] on h2 "Premium - Clinical Power Pack" at bounding box center [165, 495] width 223 height 44
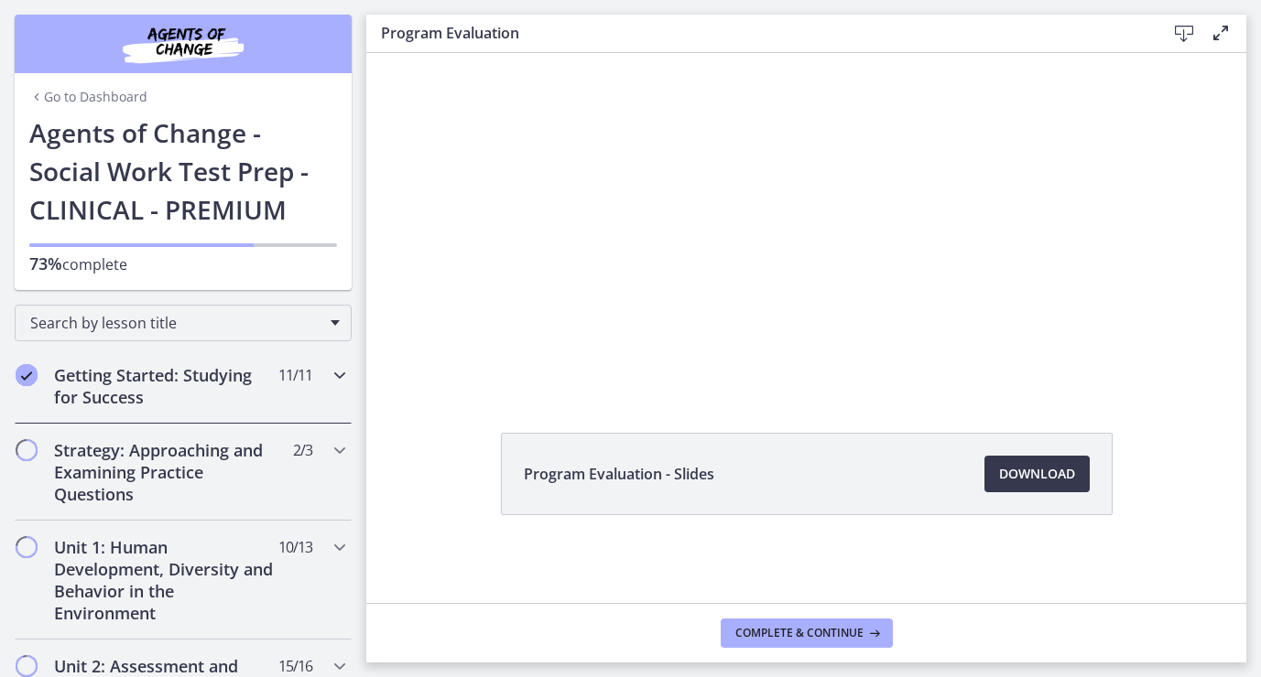
scroll to position [0, 0]
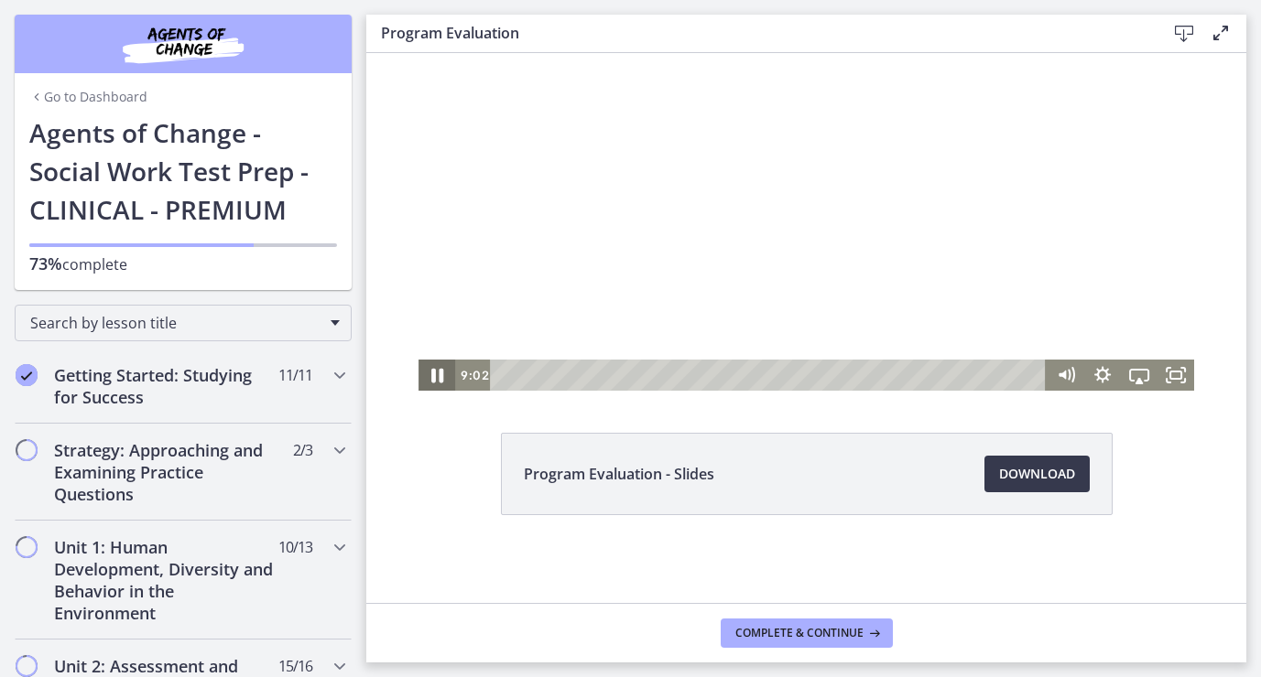
click at [438, 369] on icon "Pause" at bounding box center [437, 376] width 44 height 38
